Goal: Communication & Community: Answer question/provide support

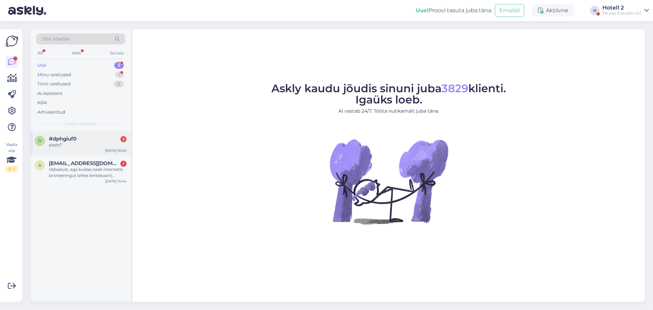
click at [99, 138] on div "#dphgiuf0 3" at bounding box center [88, 139] width 78 height 6
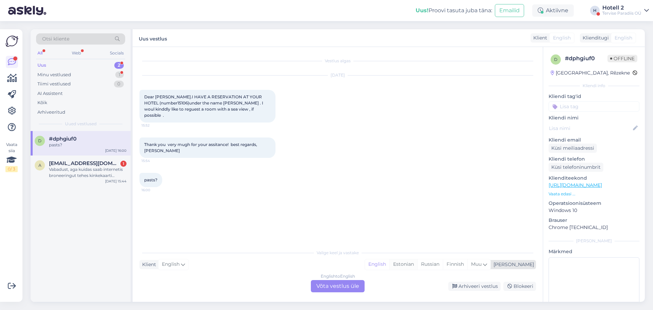
click at [418, 266] on div "Estonian" at bounding box center [404, 264] width 28 height 10
click at [354, 288] on div "English to Estonian Võta vestlus üle" at bounding box center [338, 286] width 54 height 12
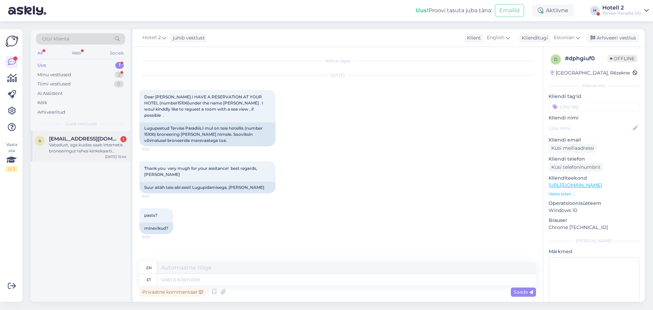
click at [101, 150] on div "Vabadust, aga kuidas saab internetis broneeringut tehes kinkekaarti kasutada?" at bounding box center [88, 148] width 78 height 12
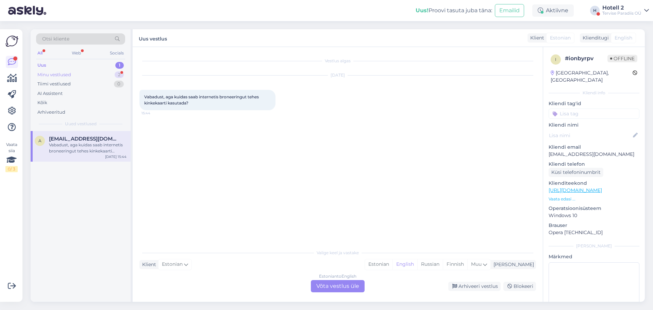
click at [51, 77] on div "Minu vestlused" at bounding box center [54, 74] width 34 height 7
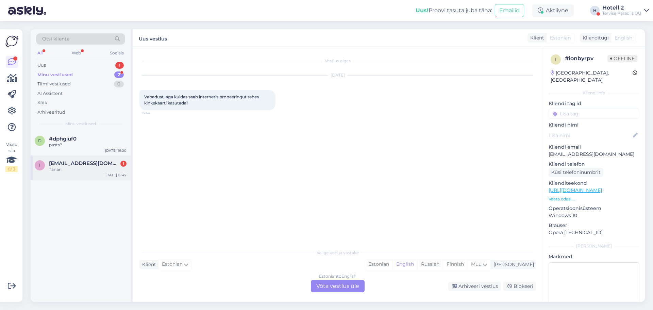
click at [70, 161] on span "[EMAIL_ADDRESS][DOMAIN_NAME]" at bounding box center [84, 163] width 71 height 6
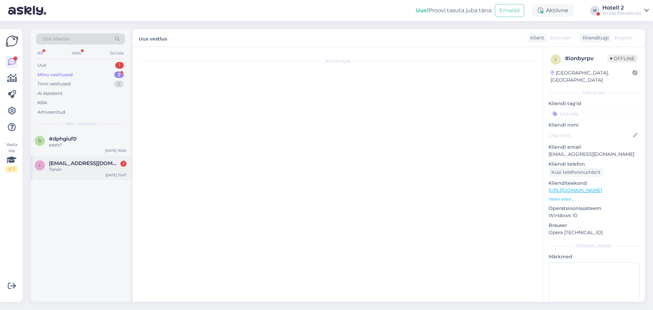
scroll to position [253, 0]
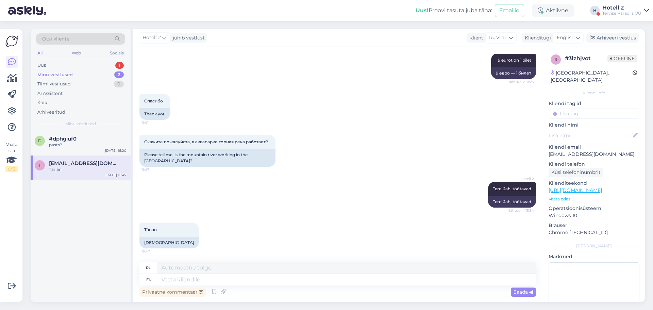
click at [71, 73] on div "Minu vestlused" at bounding box center [54, 74] width 35 height 7
click at [60, 63] on div "Uus 1" at bounding box center [80, 66] width 89 height 10
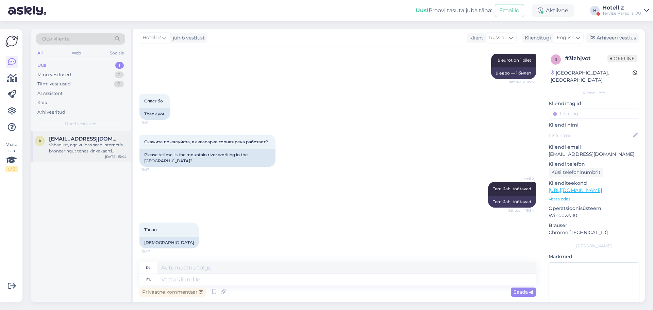
click at [87, 152] on div "Vabadust, aga kuidas saab internetis broneeringut tehes kinkekaarti kasutada?" at bounding box center [88, 148] width 78 height 12
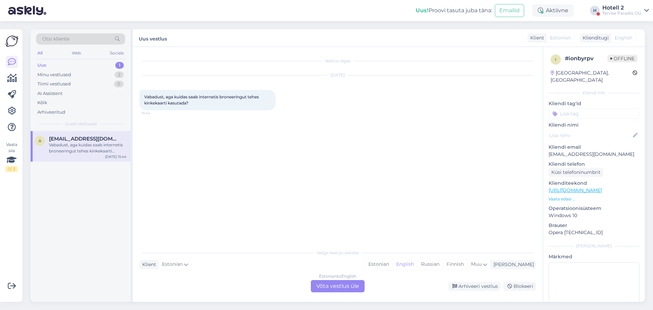
click at [350, 284] on div "Estonian to English Võta vestlus üle" at bounding box center [338, 286] width 54 height 12
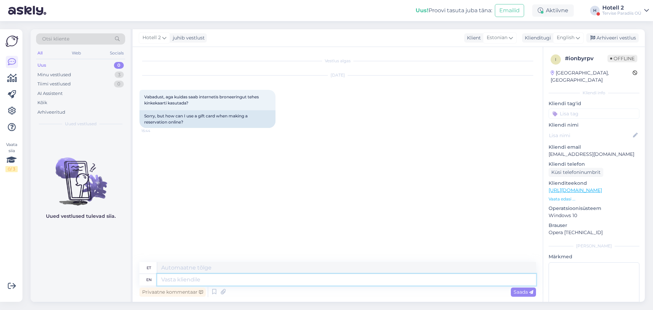
click at [224, 276] on textarea at bounding box center [346, 280] width 379 height 12
click at [568, 33] on div "English" at bounding box center [568, 37] width 31 height 11
type input "est"
click at [551, 65] on link "Estonian" at bounding box center [553, 68] width 75 height 11
click at [213, 276] on textarea at bounding box center [338, 278] width 397 height 14
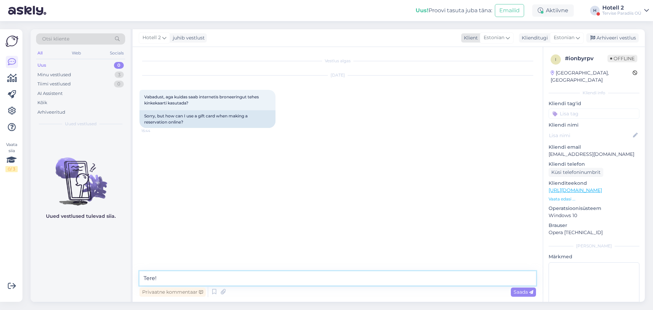
type textarea "Tere!"
click at [509, 39] on icon at bounding box center [508, 37] width 4 height 7
type input "eng"
click at [487, 68] on link "English" at bounding box center [487, 68] width 75 height 11
click at [212, 277] on textarea "Tere!" at bounding box center [346, 280] width 379 height 12
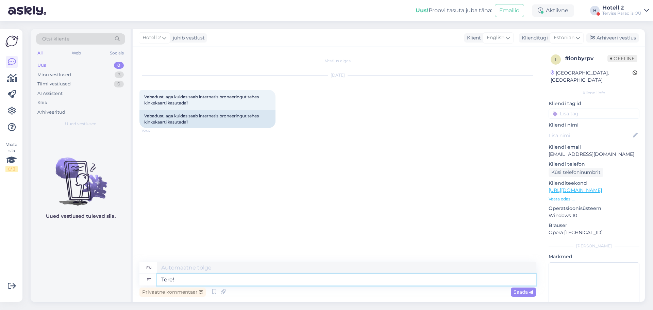
type textarea "Hello!"
type textarea "Tere! Internetist b"
type textarea "Hello! From the Internet"
type textarea "Tere! Internetist broneeringut"
type textarea "Hello! Online booking"
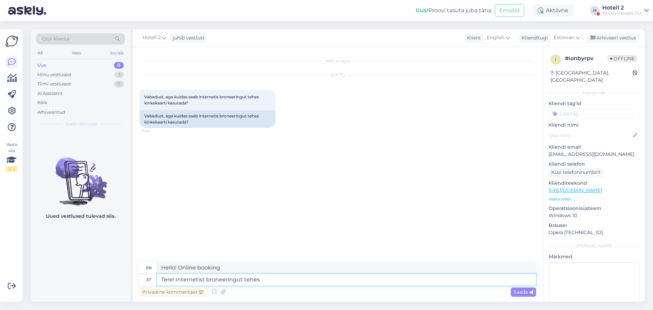
type textarea "Tere! Internetist broneeringut tehes e"
type textarea "Hello! When making a reservation online"
type textarea "Tere! Internetist broneeringut tehes ei s"
type textarea "Hello! When booking online, no"
type textarea "Tere! Internetist broneeringut tehes ei saa"
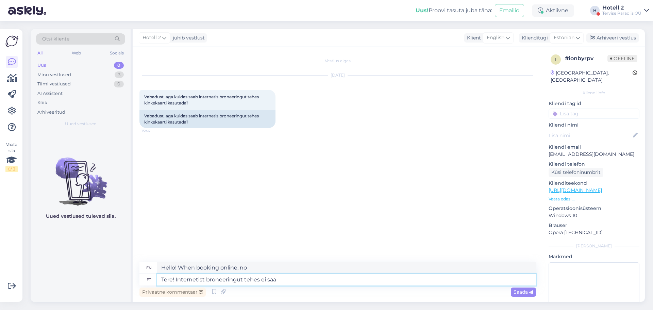
type textarea "Hello! When booking online, you cannot"
type textarea "Tere! Internetist broneeringut tehes ei saa kink"
type textarea "Hello! When making a reservation online, you cannot"
type textarea "Tere! Internetist broneeringut tehes ei saa kinkekaarti"
type textarea "Hello! You can't get a gift card when booking online."
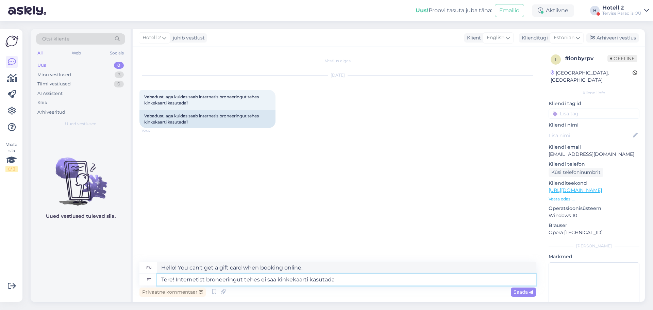
type textarea "Tere! Internetist broneeringut tehes ei saa kinkekaarti kasutada."
type textarea "Hello! You cannot use a gift card when booking online."
type textarea "Tere! Internetist broneeringut tehes ei saa kinkekaarti kasutada."
type textarea "Hello! You cannot use a gift card when making a reservation online."
type textarea "Tere! Internetist broneeringut tehes ei saa kinkekaarti kasutada. Saab"
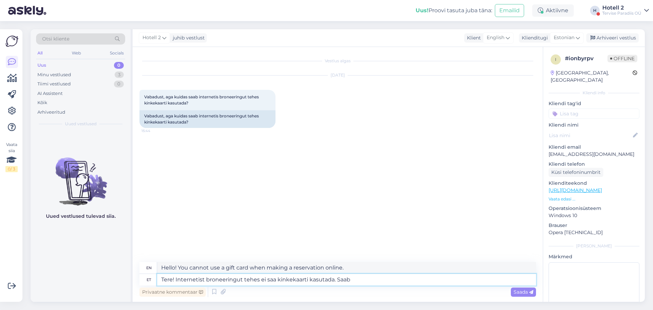
type textarea "Hello! You cannot use a gift card when making a reservation online. You can"
type textarea "Tere! Internetist broneeringut tehes ei saa kinkekaarti kasutada. Saab kasutada"
type textarea "Hello! You cannot use a gift card when making a reservation online. You can use"
type textarea "Tere! Internetist broneeringut tehes ei saa kinkekaarti kasutada. Saab kasutada…"
type textarea "Hello! You cannot use a gift card when making a reservation online. You can onl…"
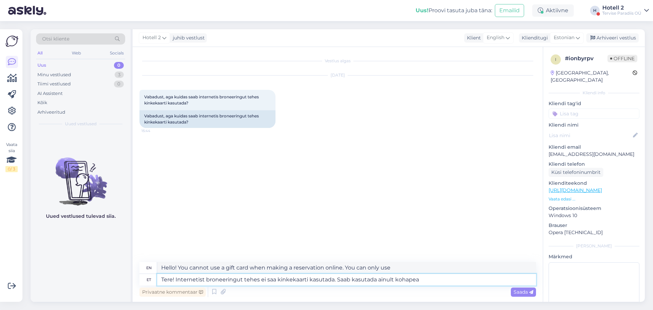
type textarea "Tere! Internetist broneeringut tehes ei saa kinkekaarti kasutada. Saab kasutada…"
type textarea "Hello! You cannot use a gift card when booking online. It can only be used on s…"
type textarea "Tere! Internetist broneeringut tehes ei saa kinkekaarti kasutada. Saab kasutada…"
type textarea "Hello! Gift cards cannot be used when booking online. They can only be used on …"
type textarea "Tere! Internetist broneeringut tehes ei saa kinkekaarti kasutada. Saab kasutada…"
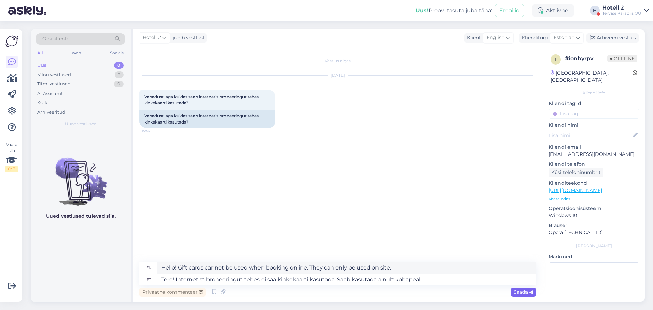
click at [519, 291] on span "Saada" at bounding box center [524, 292] width 20 height 6
